Goal: Task Accomplishment & Management: Use online tool/utility

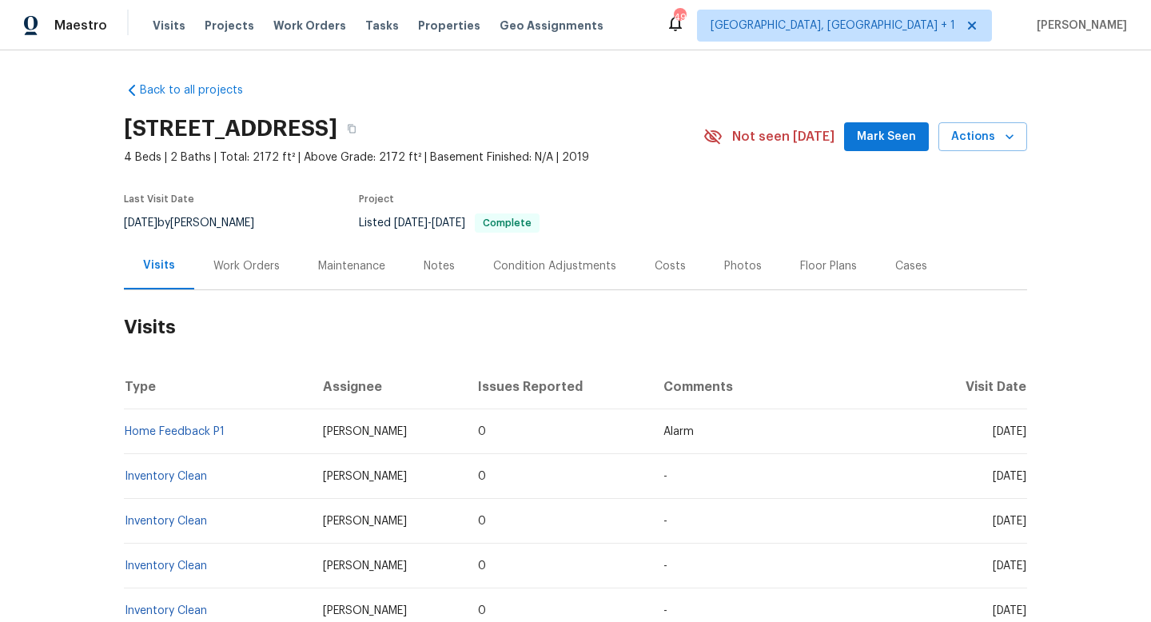
click at [767, 19] on div "Maestro Visits Projects Work Orders Tasks Properties Geo Assignments 49 [GEOGRA…" at bounding box center [575, 25] width 1151 height 50
click at [207, 258] on div "Work Orders" at bounding box center [246, 265] width 105 height 47
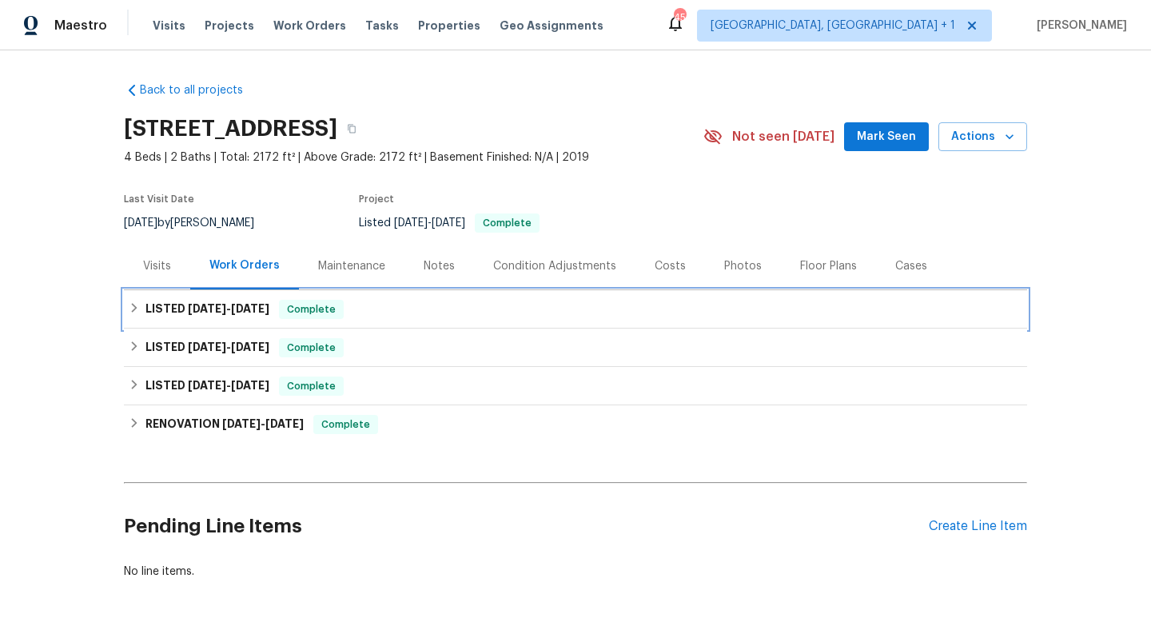
click at [214, 313] on span "[DATE]" at bounding box center [207, 308] width 38 height 11
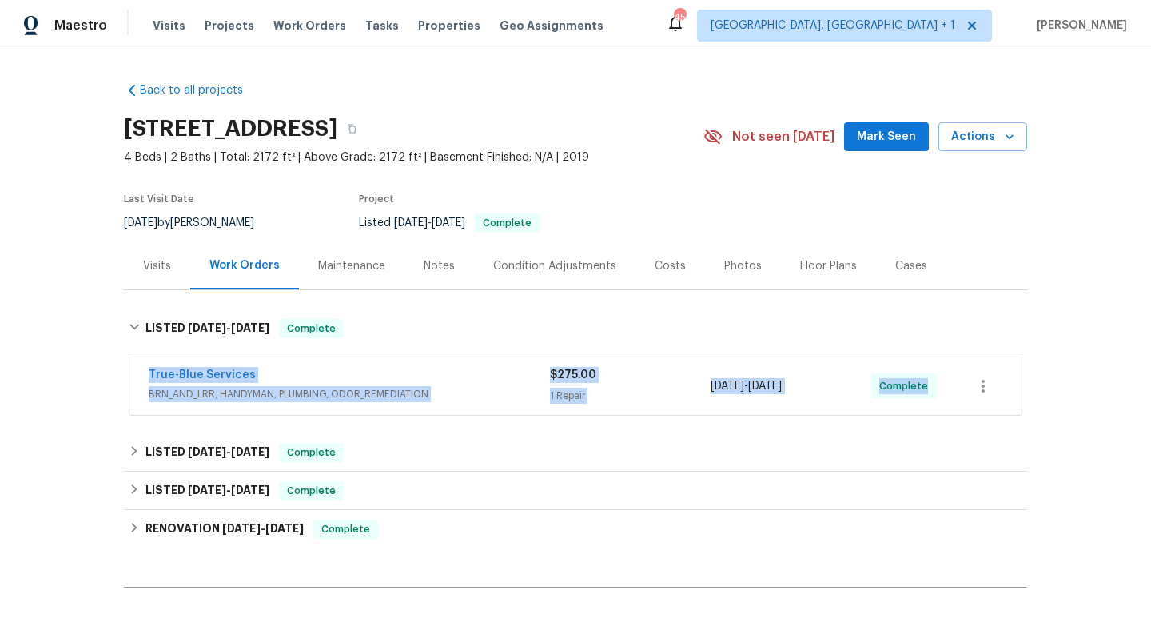
drag, startPoint x: 124, startPoint y: 378, endPoint x: 952, endPoint y: 393, distance: 827.8
click at [958, 394] on div "Back to all projects 3522 W Ringtail Den Way, Tucson, AZ 85742 4 Beds | 2 Baths…" at bounding box center [575, 336] width 1151 height 572
copy div "True-Blue Services BRN_AND_LRR, HANDYMAN, PLUMBING, ODOR_REMEDIATION $275.00 1 …"
